Goal: Find specific page/section: Find specific page/section

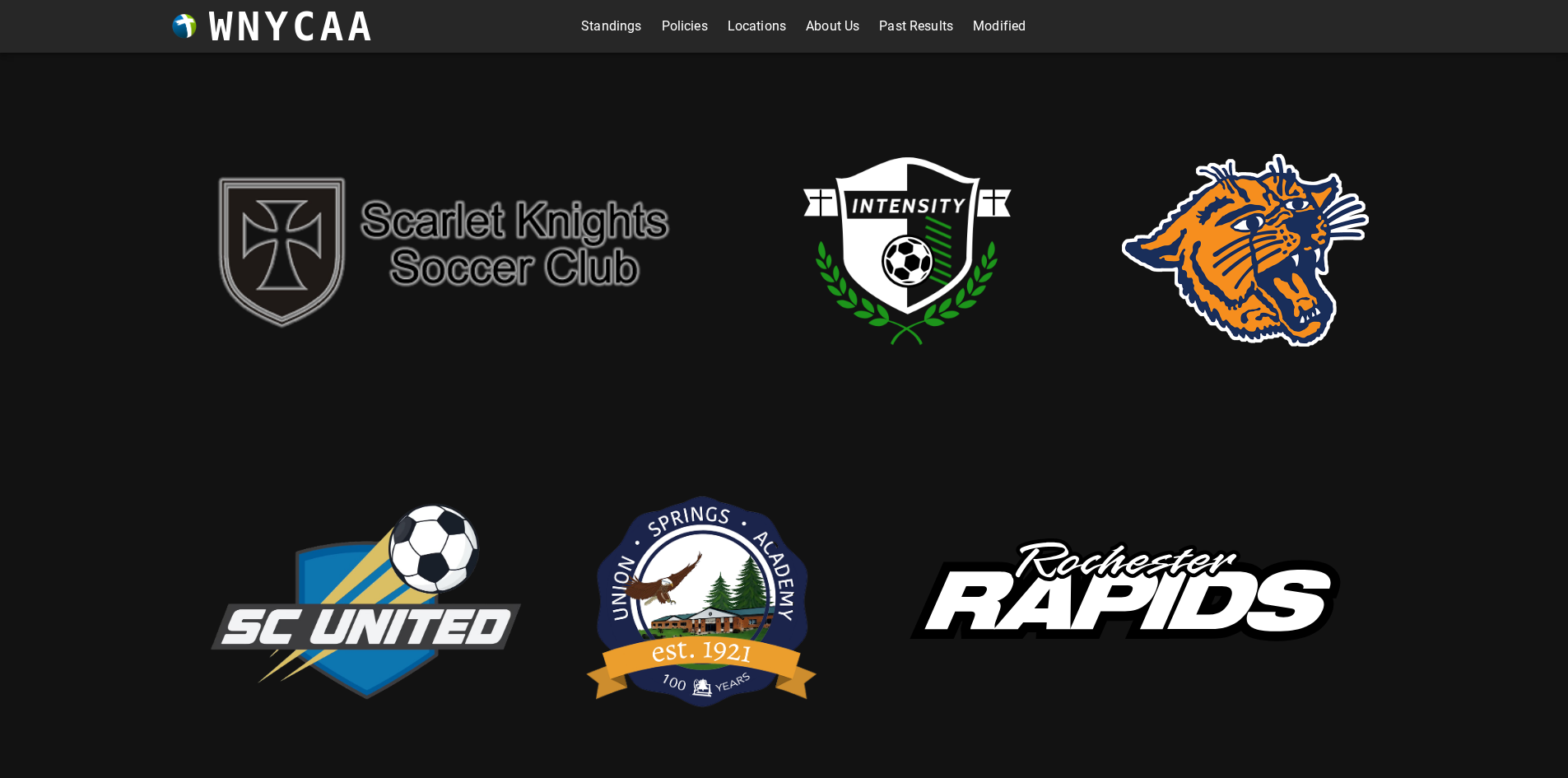
click at [628, 42] on div "Standings Policies Locations About Us Past Results Modified" at bounding box center [804, 27] width 857 height 53
click at [618, 31] on link "Standings" at bounding box center [611, 26] width 60 height 27
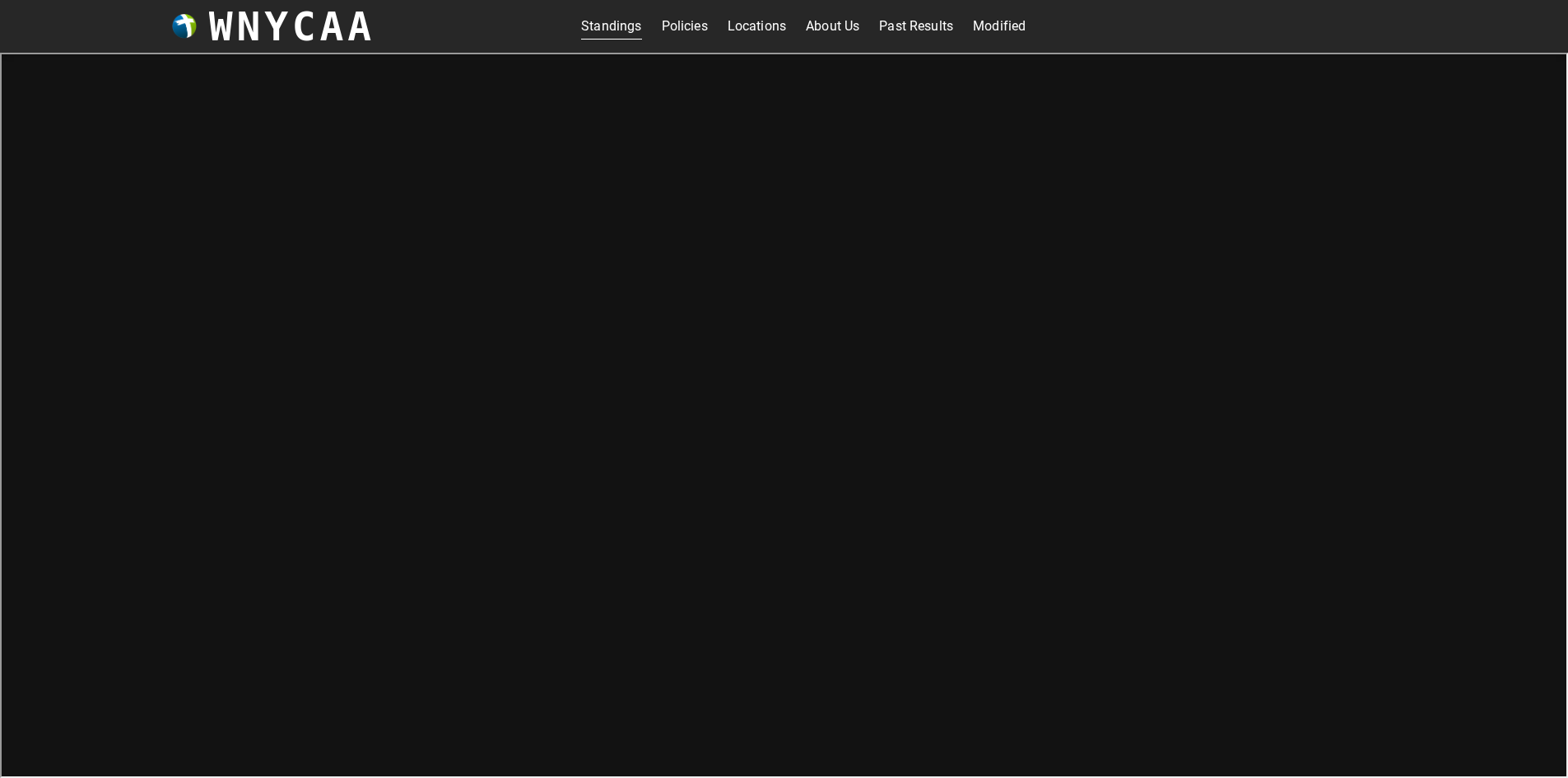
click at [990, 15] on link "Modified" at bounding box center [1000, 26] width 53 height 27
